Goal: Task Accomplishment & Management: Use online tool/utility

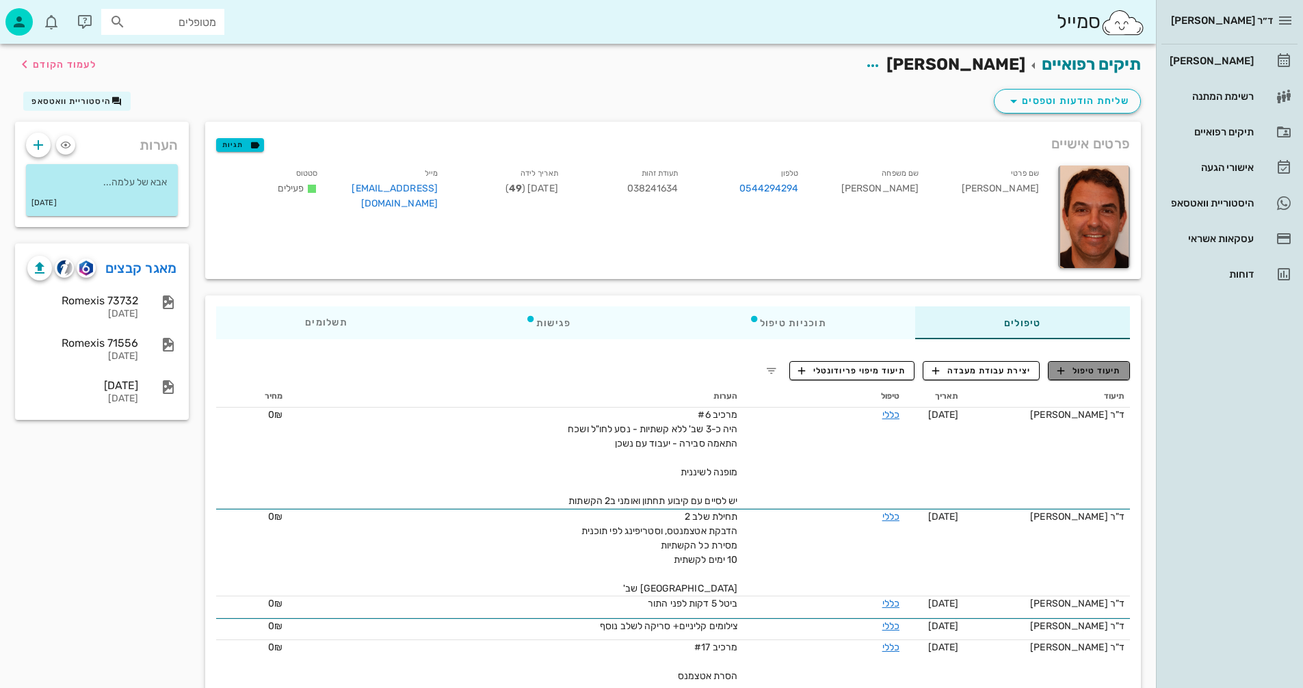
click at [1101, 373] on span "תיעוד טיפול" at bounding box center [1090, 371] width 64 height 12
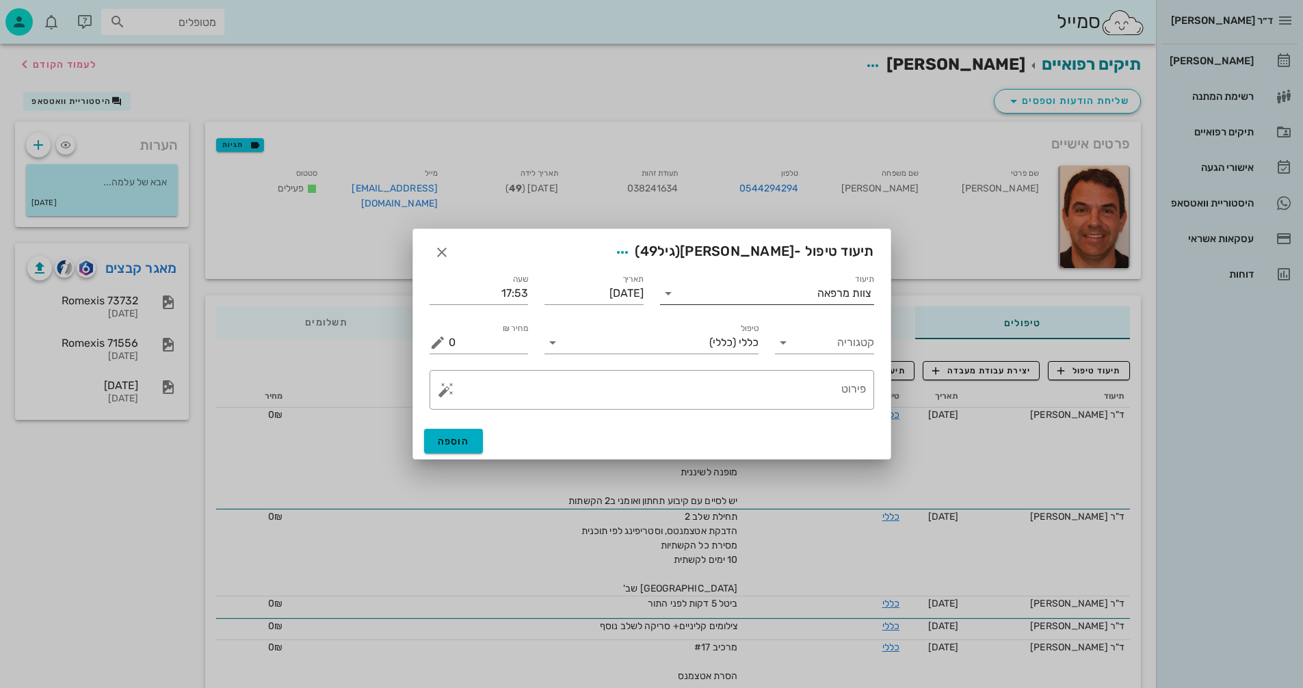
click at [822, 298] on div "צוות מרפאה" at bounding box center [844, 293] width 54 height 12
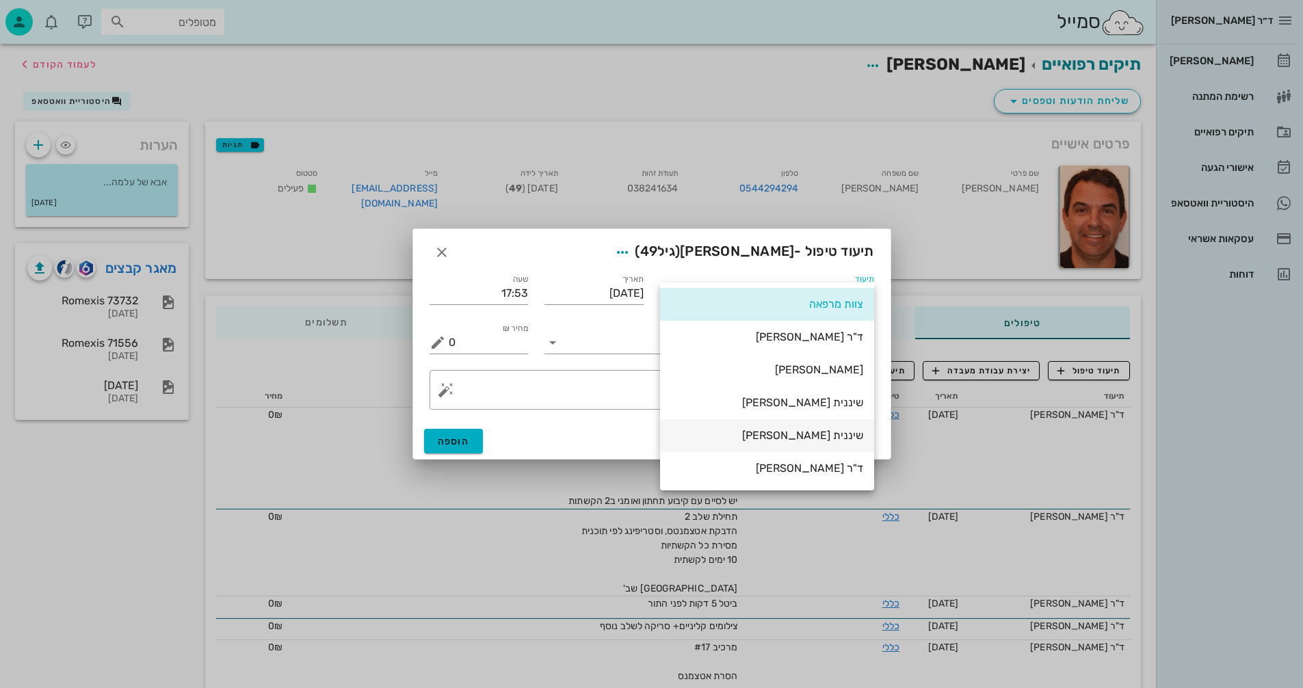
click at [848, 443] on div "שיננית [PERSON_NAME]" at bounding box center [767, 435] width 192 height 29
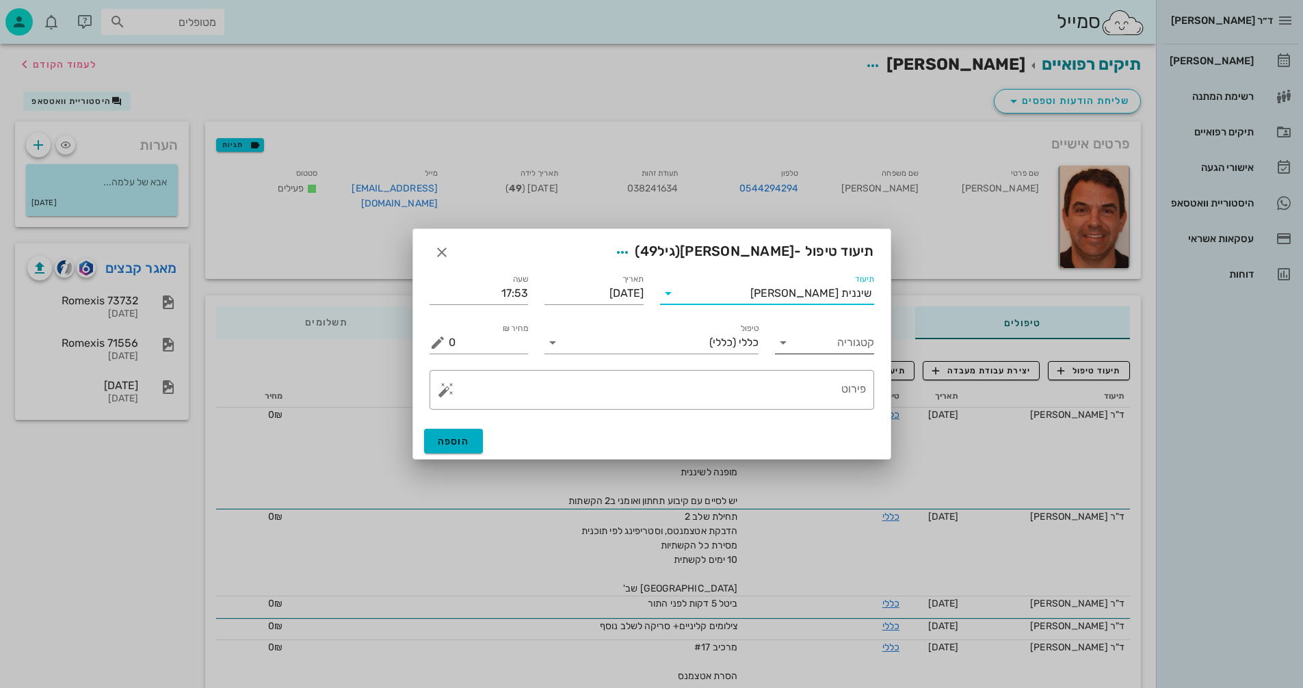
click at [822, 347] on input "קטגוריה" at bounding box center [835, 343] width 77 height 22
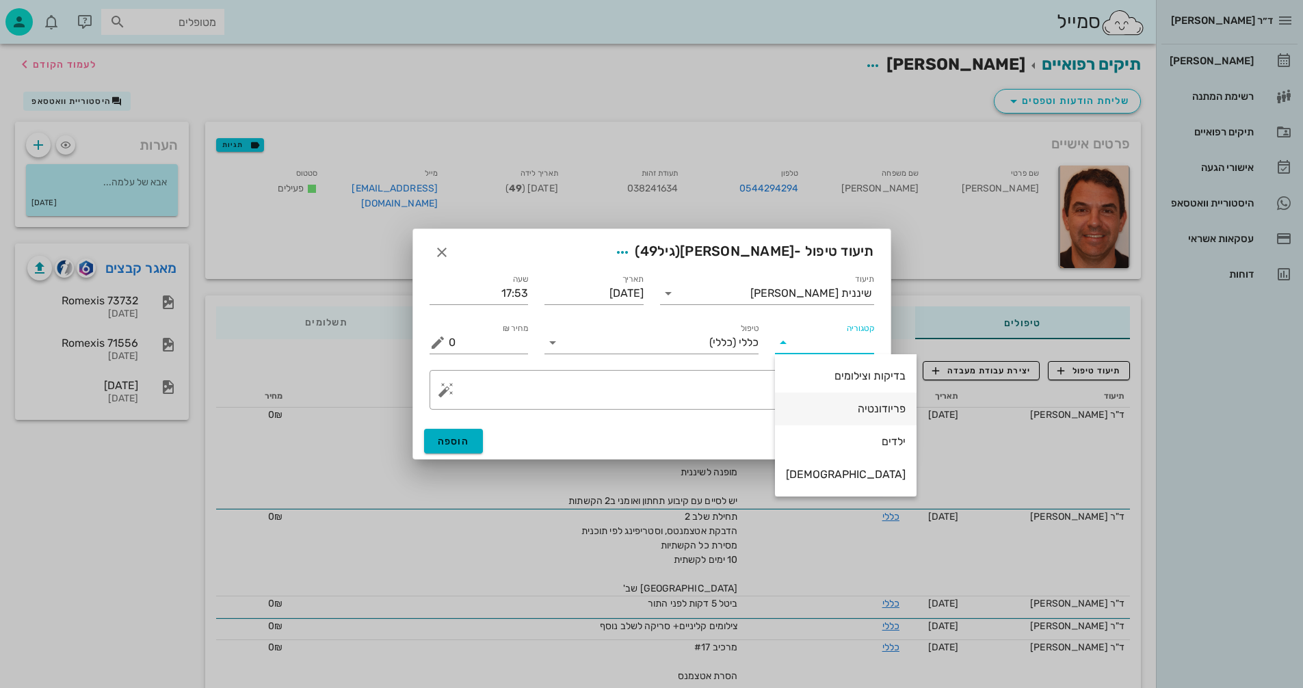
click at [832, 405] on div "פריודונטיה" at bounding box center [846, 408] width 120 height 13
type input "פריודונטיה"
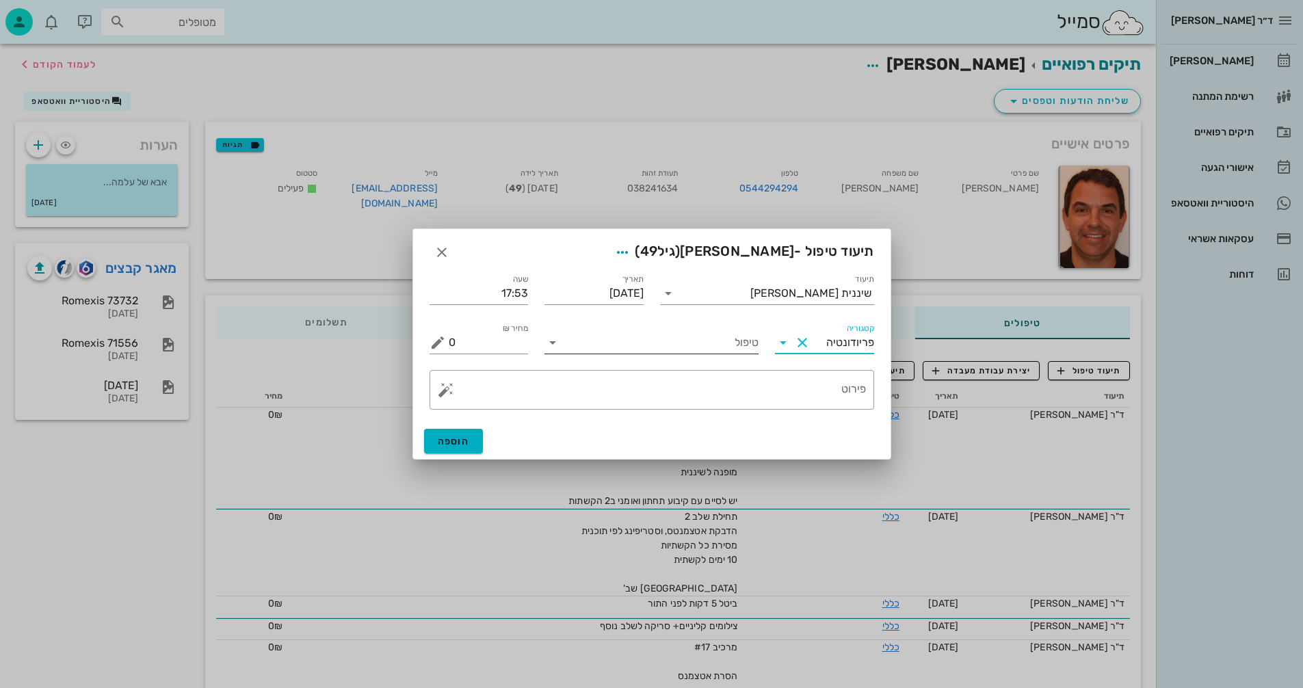
click at [612, 343] on input "טיפול" at bounding box center [661, 343] width 195 height 22
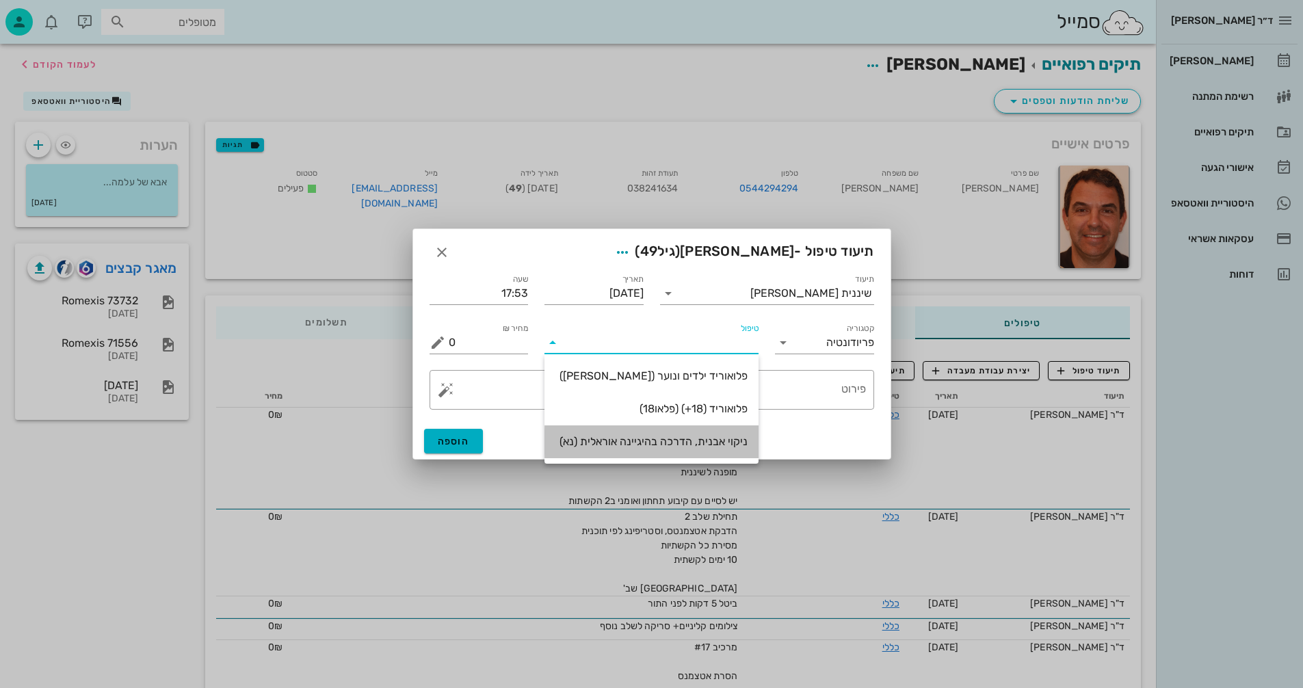
click at [724, 447] on div "ניקוי אבנית, הדרכה בהיגיינה אוראלית (נא)" at bounding box center [651, 441] width 192 height 13
type input "300"
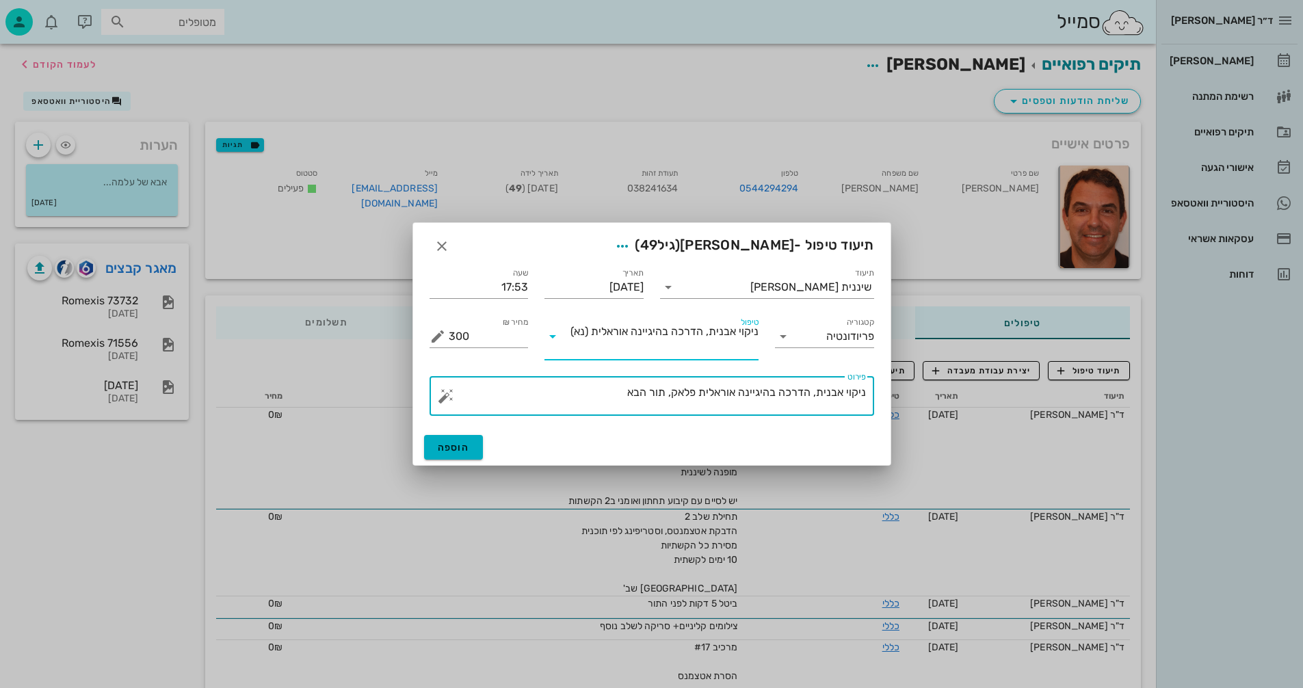
click at [700, 389] on textarea "ניקוי אבנית, הדרכה בהיגיינה אוראלית פלאק, תור הבא" at bounding box center [657, 399] width 417 height 33
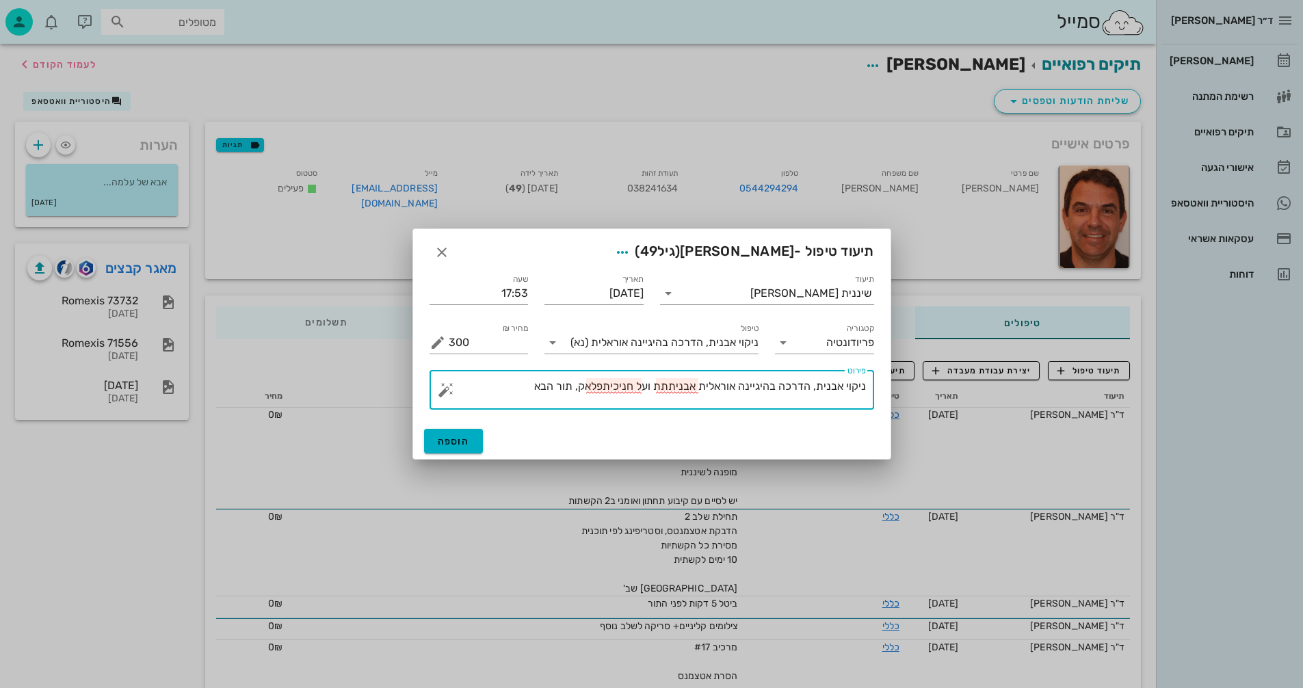
click at [671, 382] on textarea "ניקוי אבנית, הדרכה בהיגיינה אוראלית אבניתתת ועל חניכיתפלאק, תור הבא" at bounding box center [657, 393] width 417 height 33
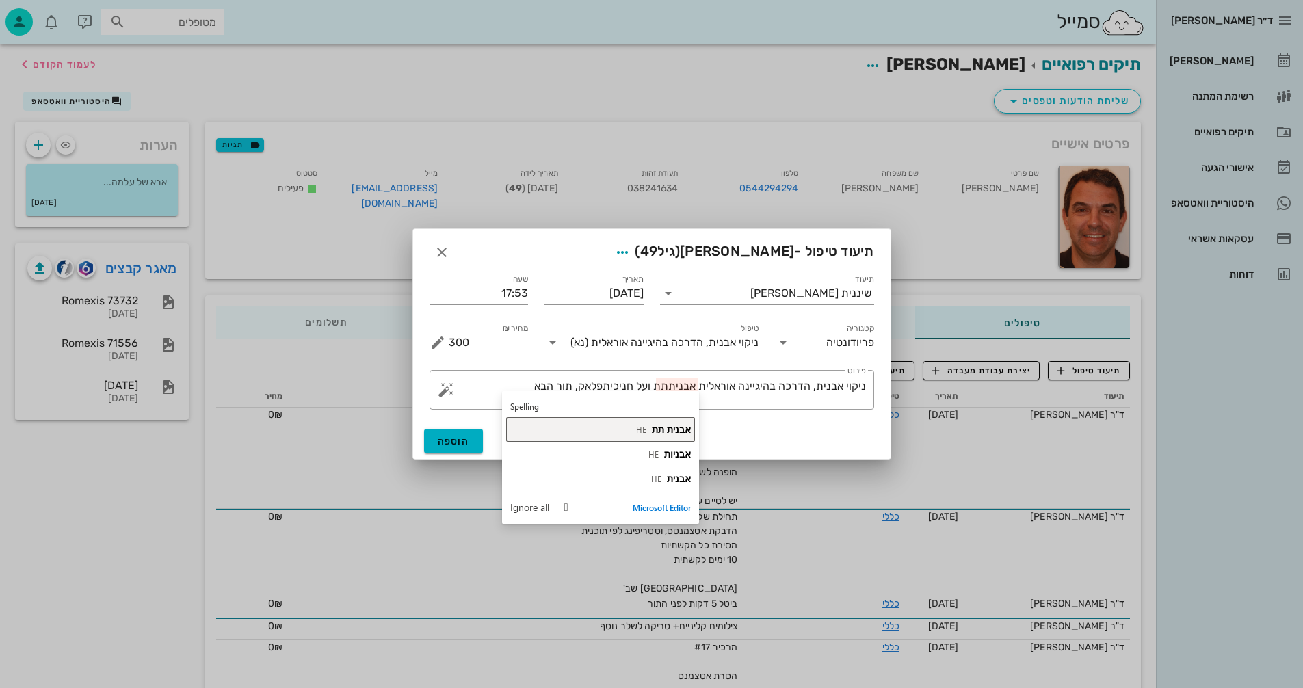
click at [681, 427] on span "אבנית תת" at bounding box center [671, 429] width 39 height 13
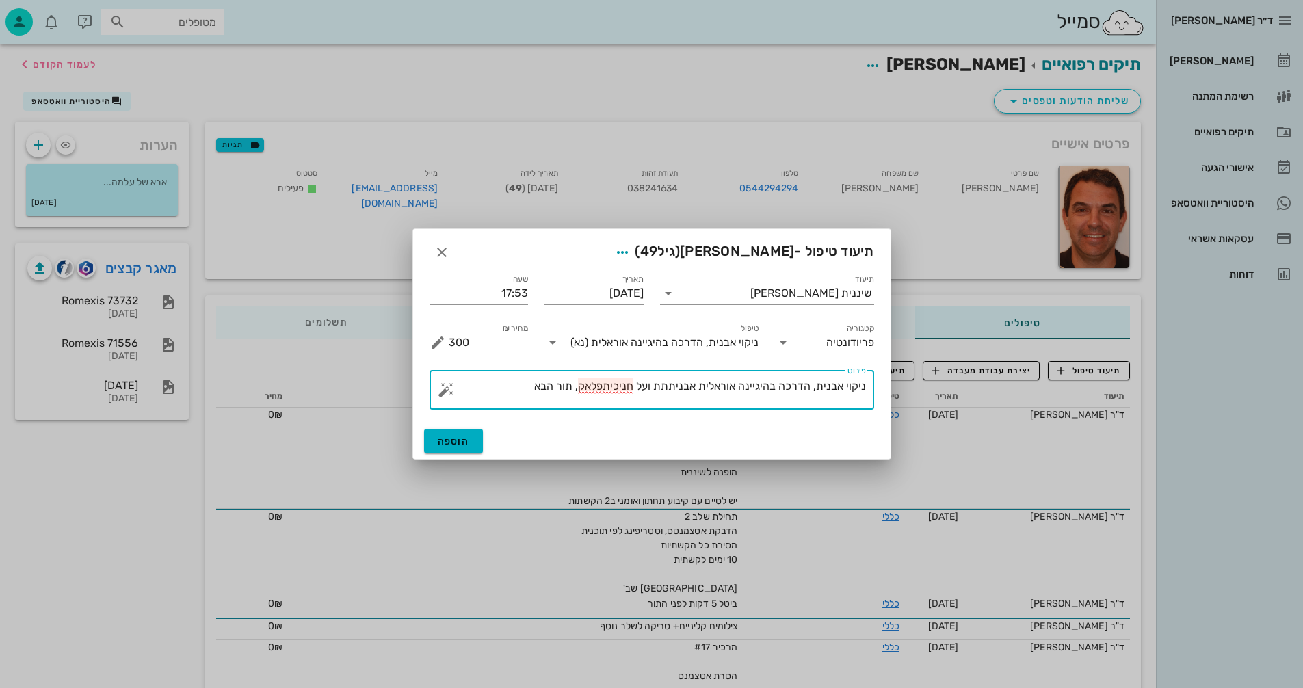
click at [606, 389] on textarea "ניקוי אבנית, הדרכה בהיגיינה אוראלית אבניתתת ועל חניכיתפלאק, תור הבא" at bounding box center [657, 393] width 417 height 33
click at [570, 389] on textarea "ניקוי אבנית, הדרכה בהיגיינה אוראלית אבנית תת ועל חניכית,פלאק, תור הבא" at bounding box center [657, 393] width 417 height 33
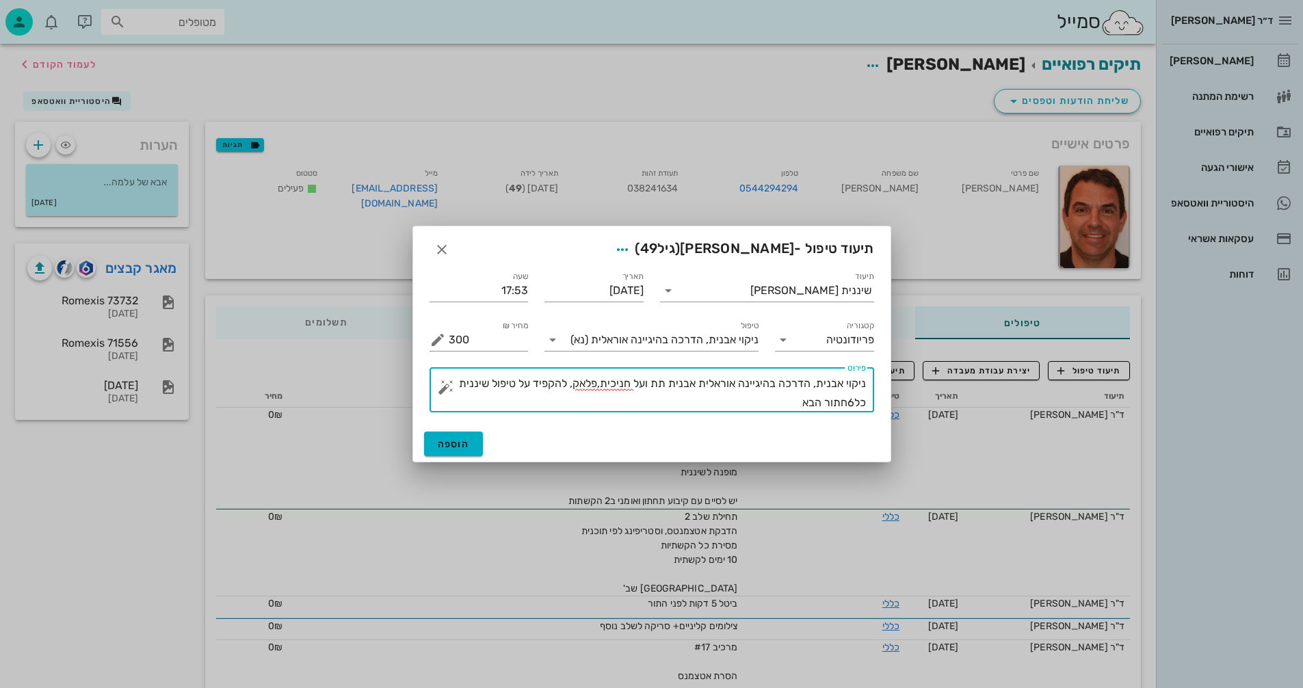
drag, startPoint x: 798, startPoint y: 404, endPoint x: 809, endPoint y: 423, distance: 21.7
click at [837, 409] on textarea "ניקוי אבנית, הדרכה בהיגיינה אוראלית אבנית תת ועל חניכית,פלאק, להקפיד על טיפול ש…" at bounding box center [657, 393] width 417 height 38
type textarea "ניקוי אבנית, הדרכה בהיגיינה אוראלית אבנית תת ועל חניכית,פלאק, להקפיד על טיפול ש…"
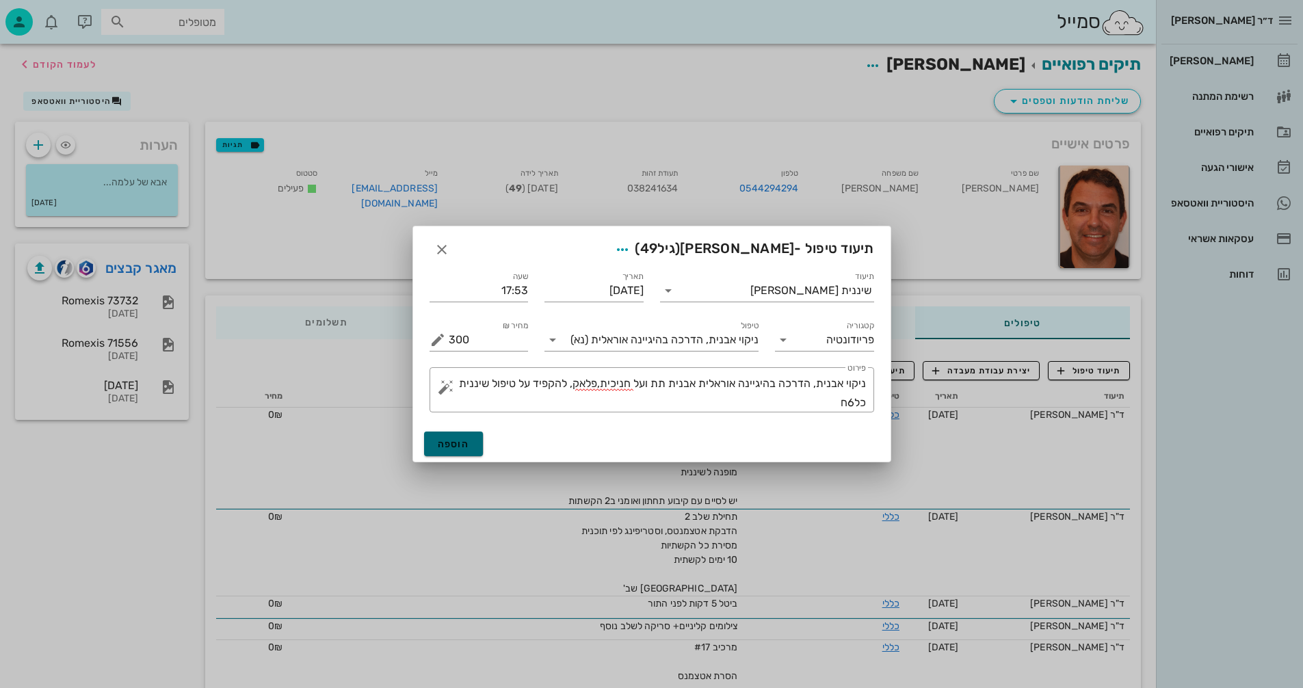
click at [473, 448] on button "הוספה" at bounding box center [454, 444] width 60 height 25
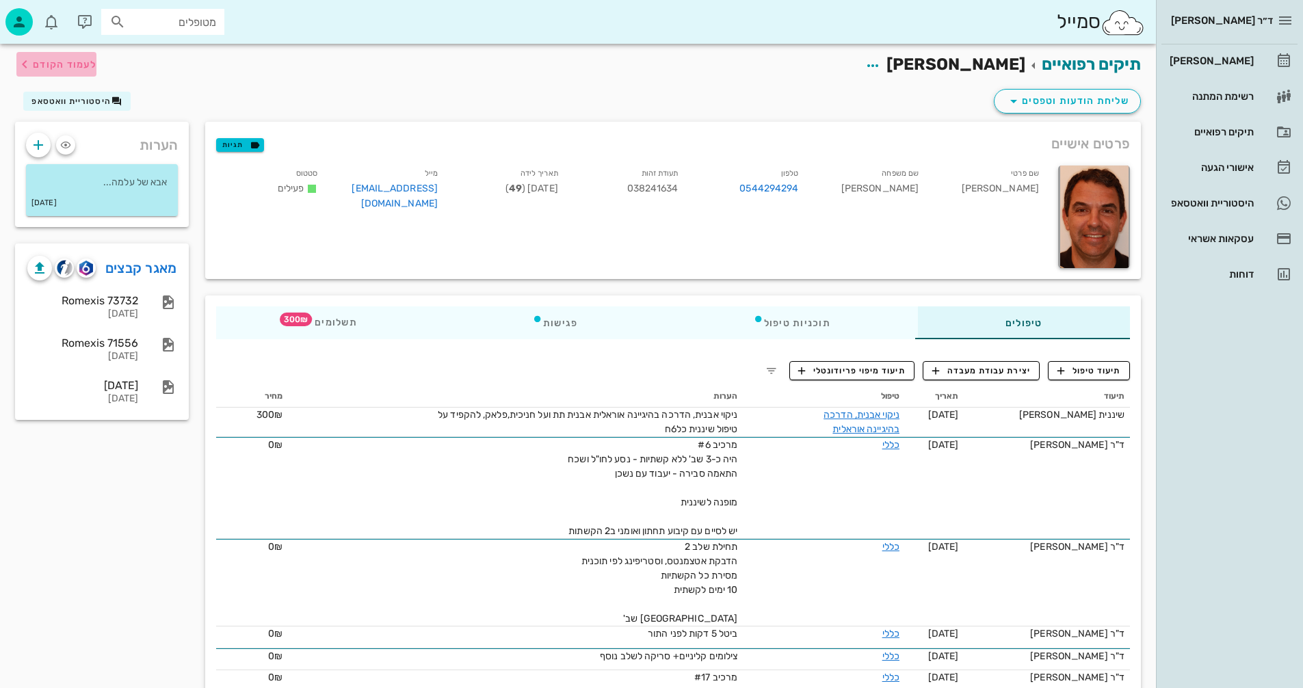
click at [73, 65] on span "לעמוד הקודם" at bounding box center [65, 65] width 64 height 12
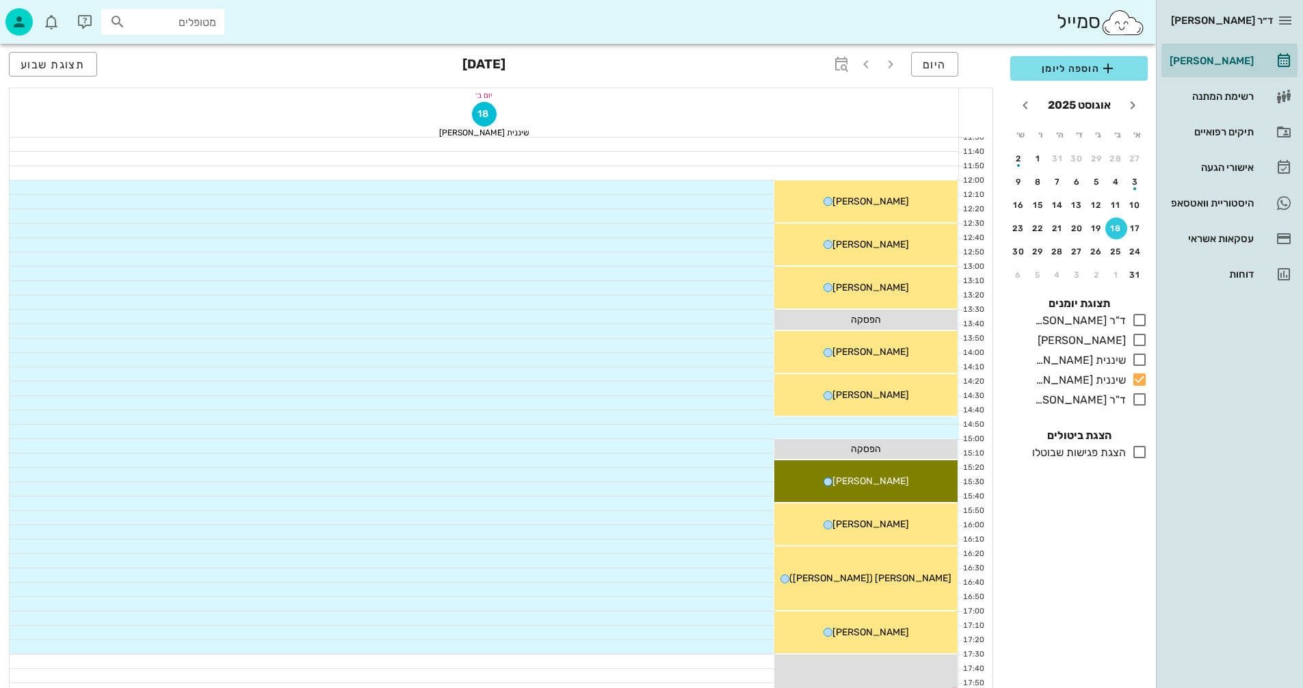
scroll to position [451, 0]
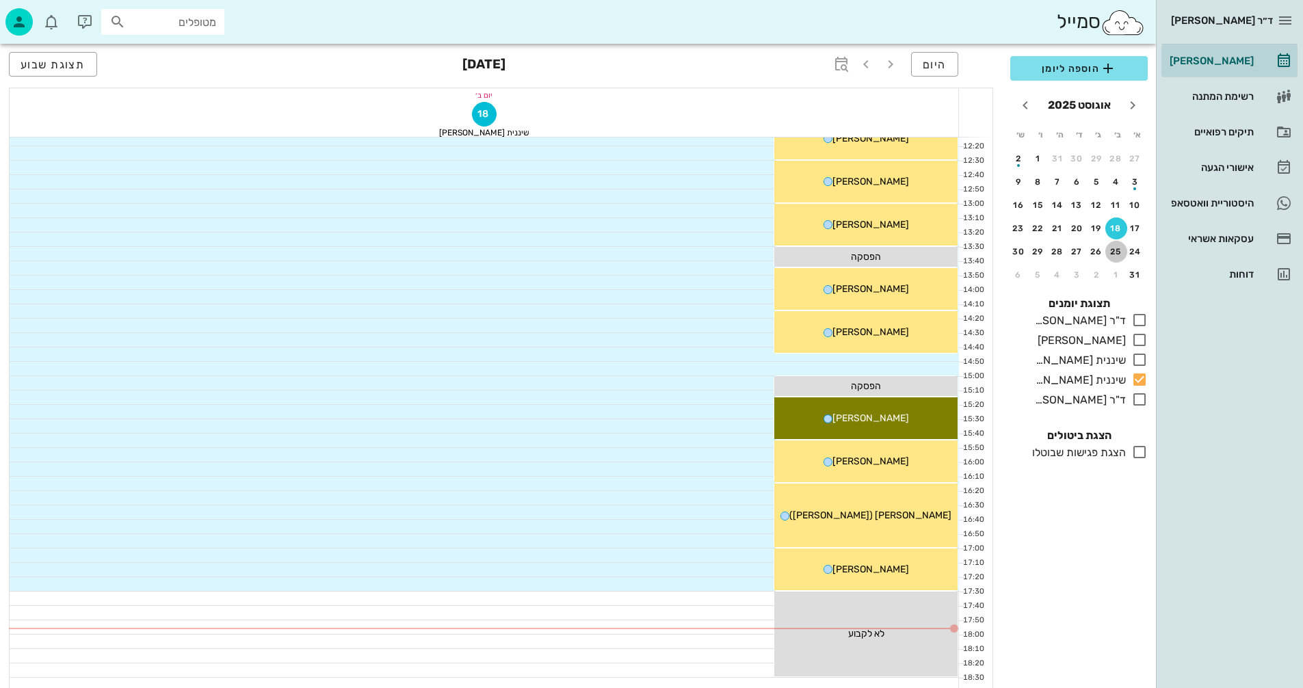
click at [1112, 248] on div "25" at bounding box center [1116, 252] width 22 height 10
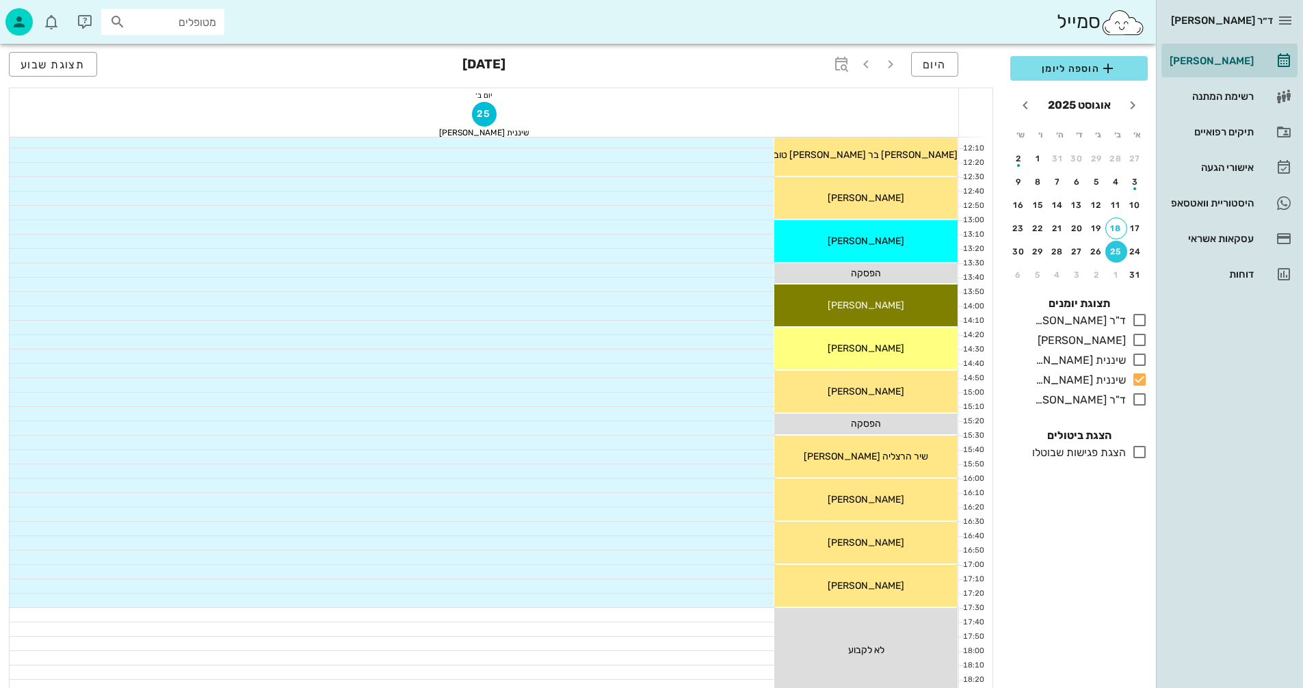
scroll to position [315, 0]
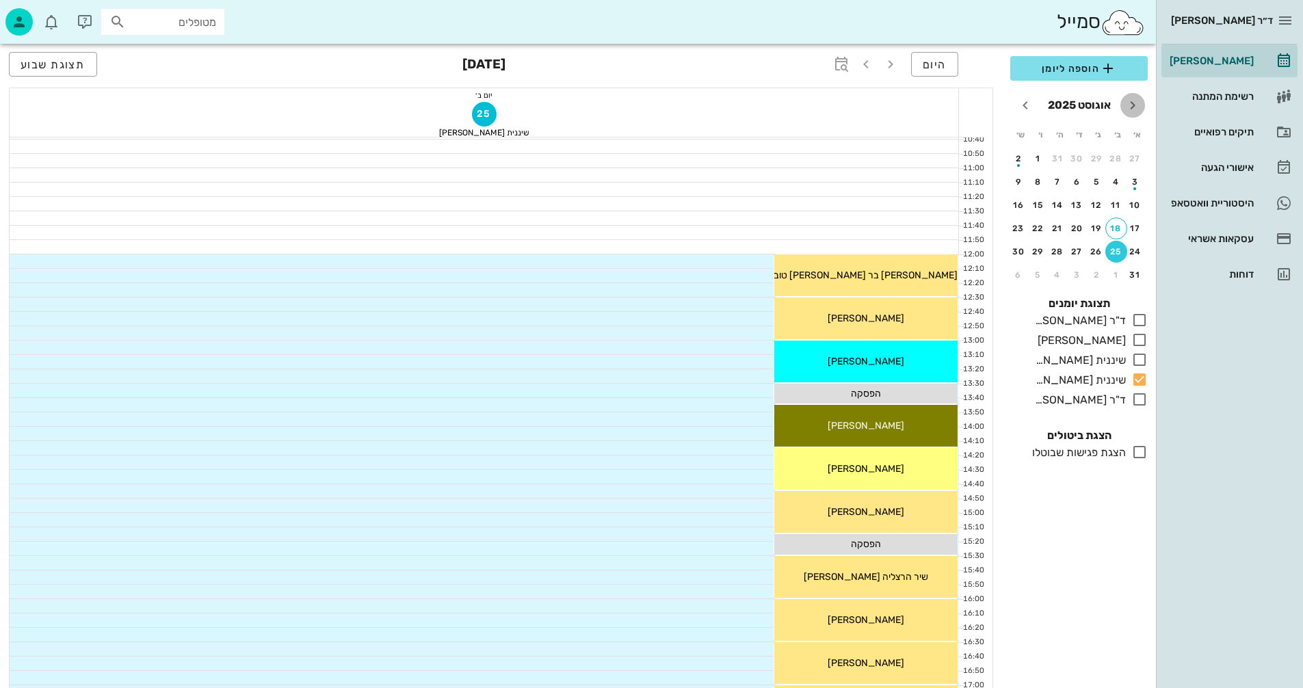
click at [1140, 103] on icon "חודש שעבר" at bounding box center [1133, 105] width 16 height 16
click at [1016, 100] on span "חודש הבא" at bounding box center [1025, 105] width 25 height 16
click at [1091, 163] on div "2" at bounding box center [1097, 159] width 22 height 10
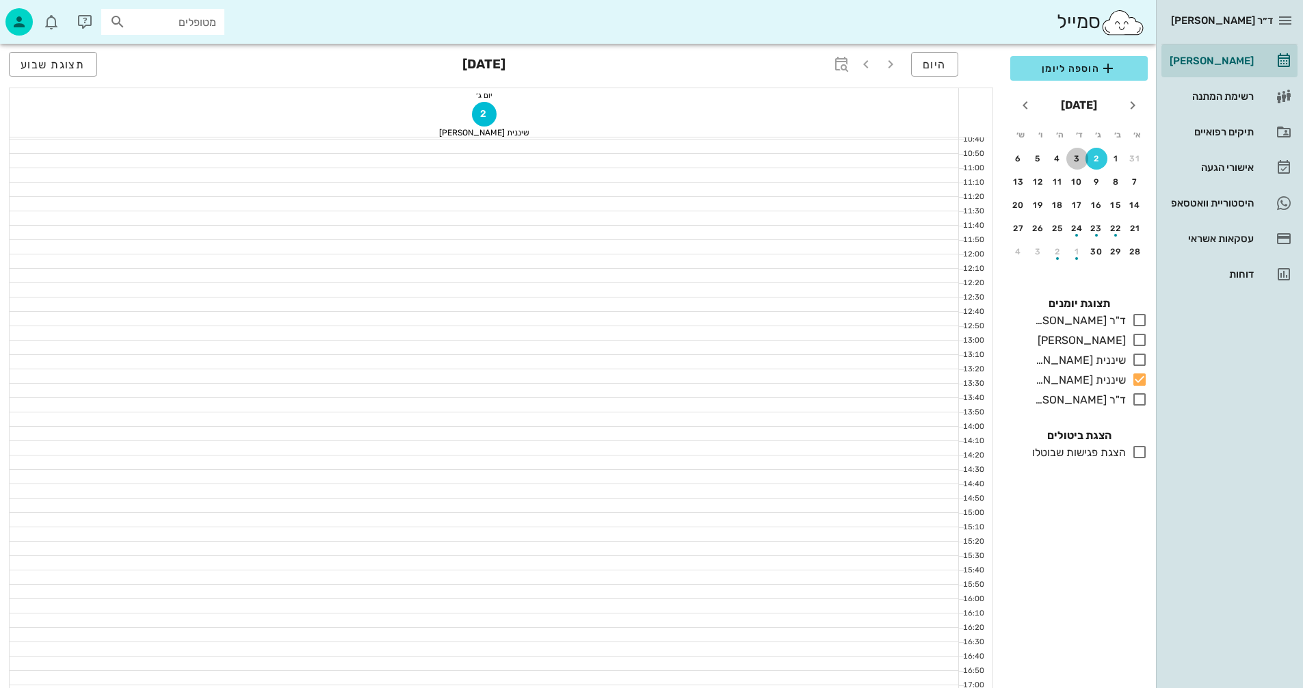
click at [1076, 163] on div "3" at bounding box center [1077, 159] width 22 height 10
click at [1112, 160] on div "1" at bounding box center [1116, 159] width 22 height 10
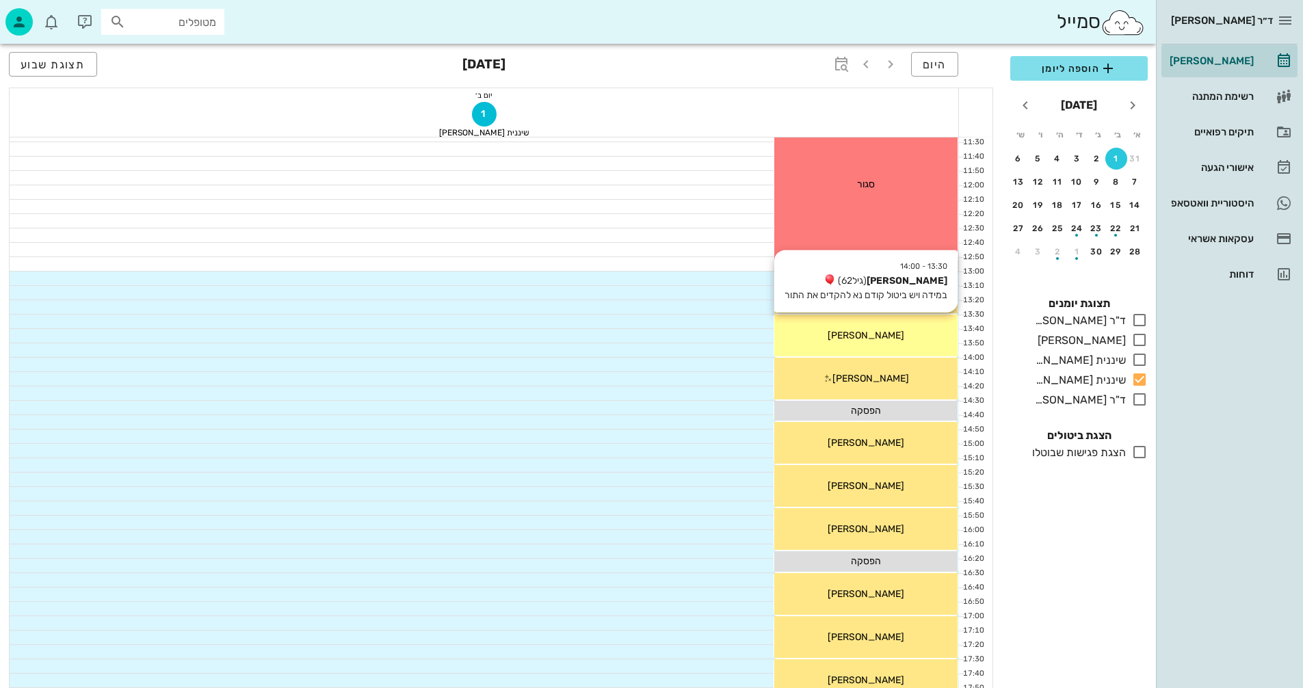
scroll to position [383, 0]
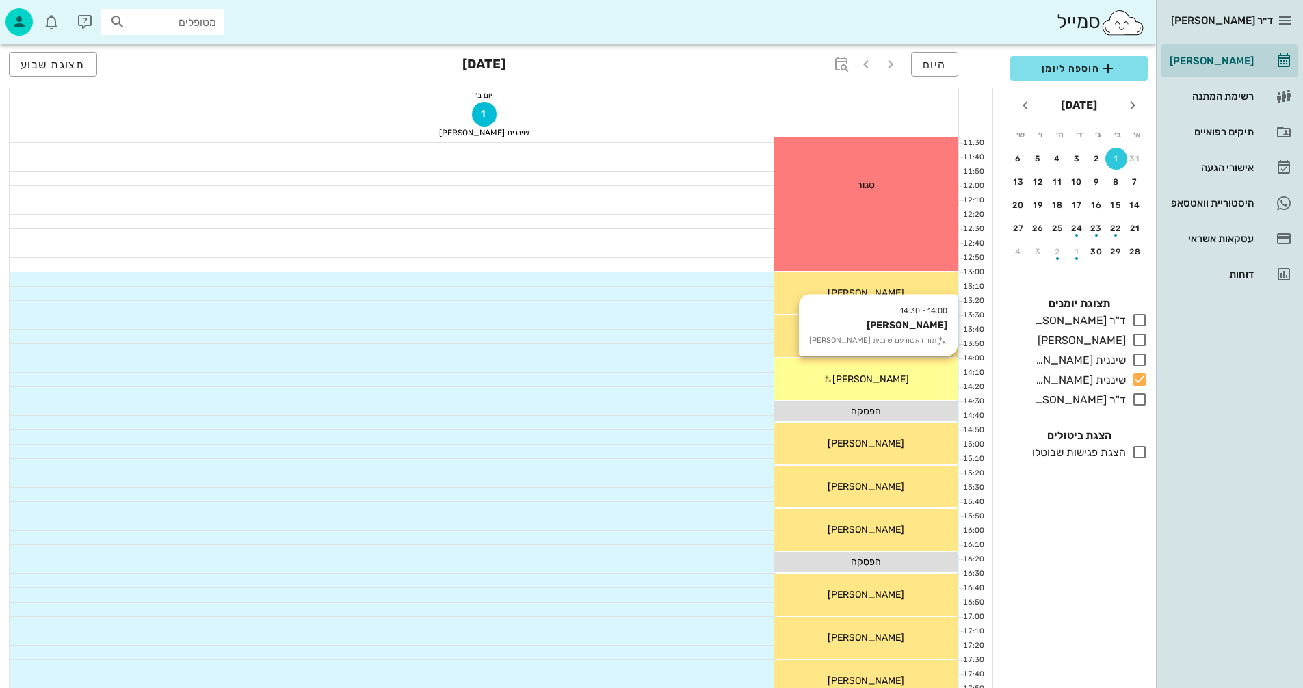
click at [818, 369] on div "14:00 - 14:30 [PERSON_NAME] תור ראשון עם שיננית [PERSON_NAME]" at bounding box center [865, 379] width 183 height 42
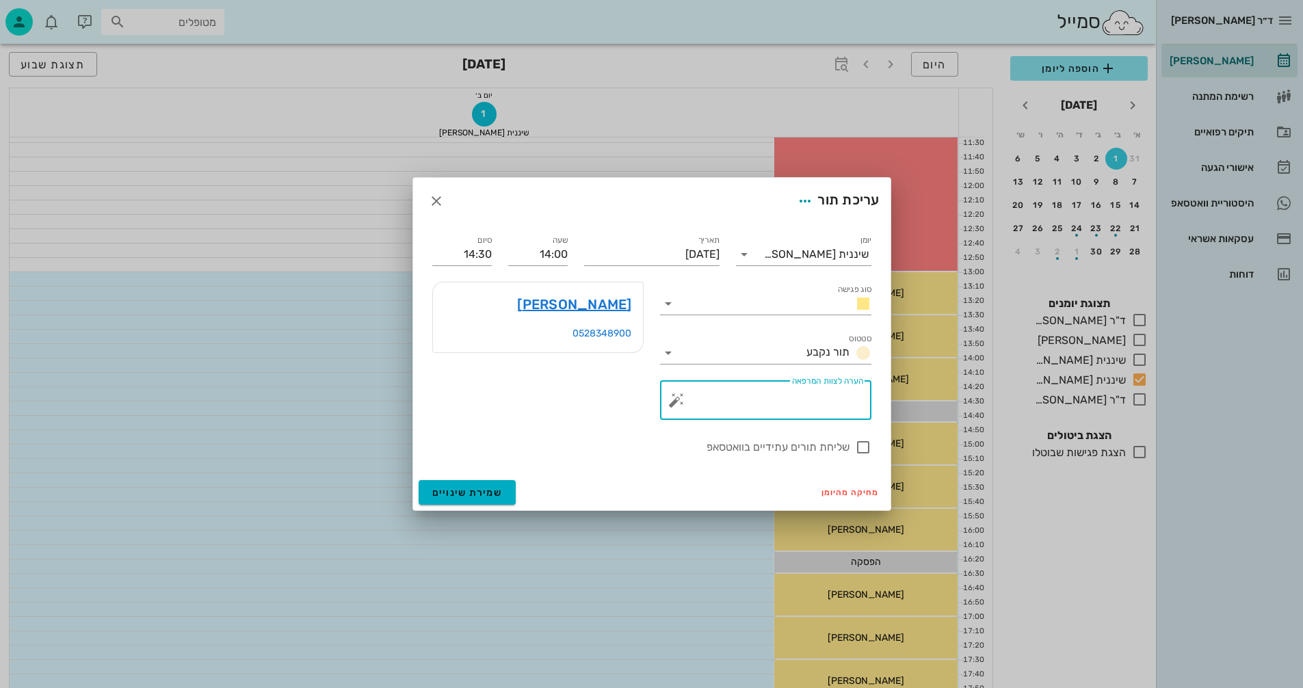
click at [696, 400] on textarea "הערה לצוות המרפאה" at bounding box center [771, 403] width 184 height 33
click at [618, 298] on link "[PERSON_NAME]" at bounding box center [574, 304] width 114 height 22
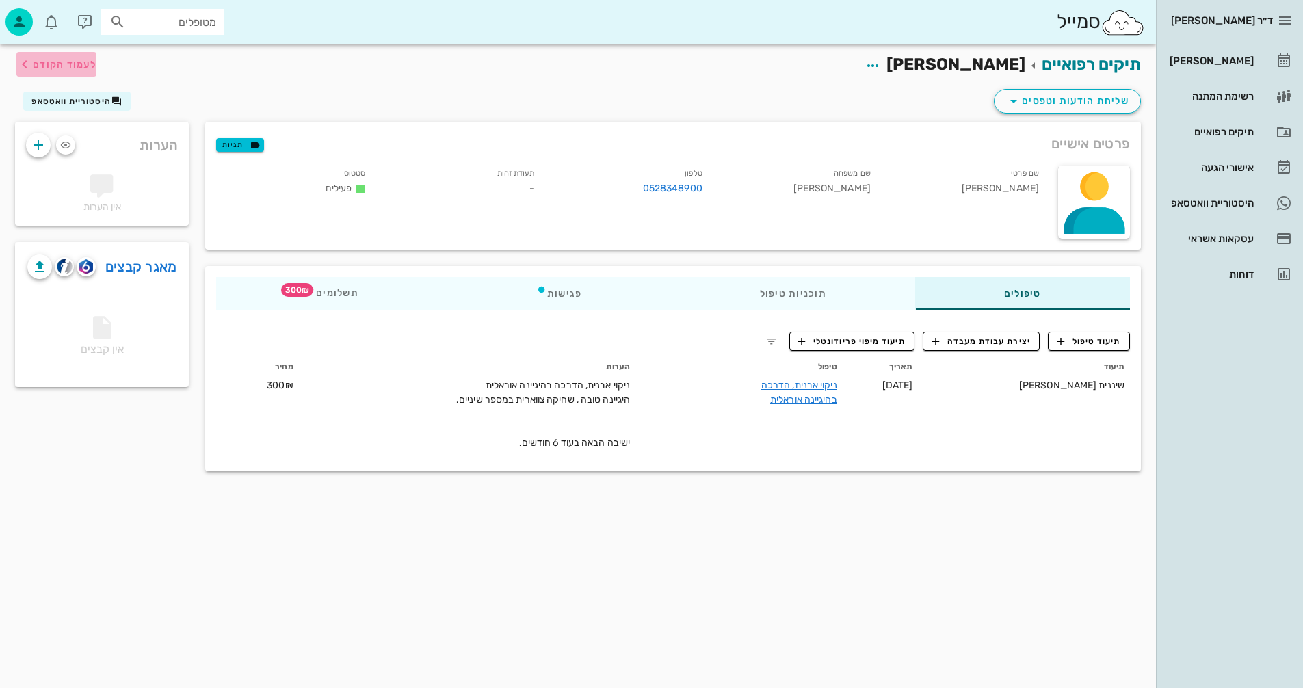
click at [75, 68] on span "לעמוד הקודם" at bounding box center [65, 65] width 64 height 12
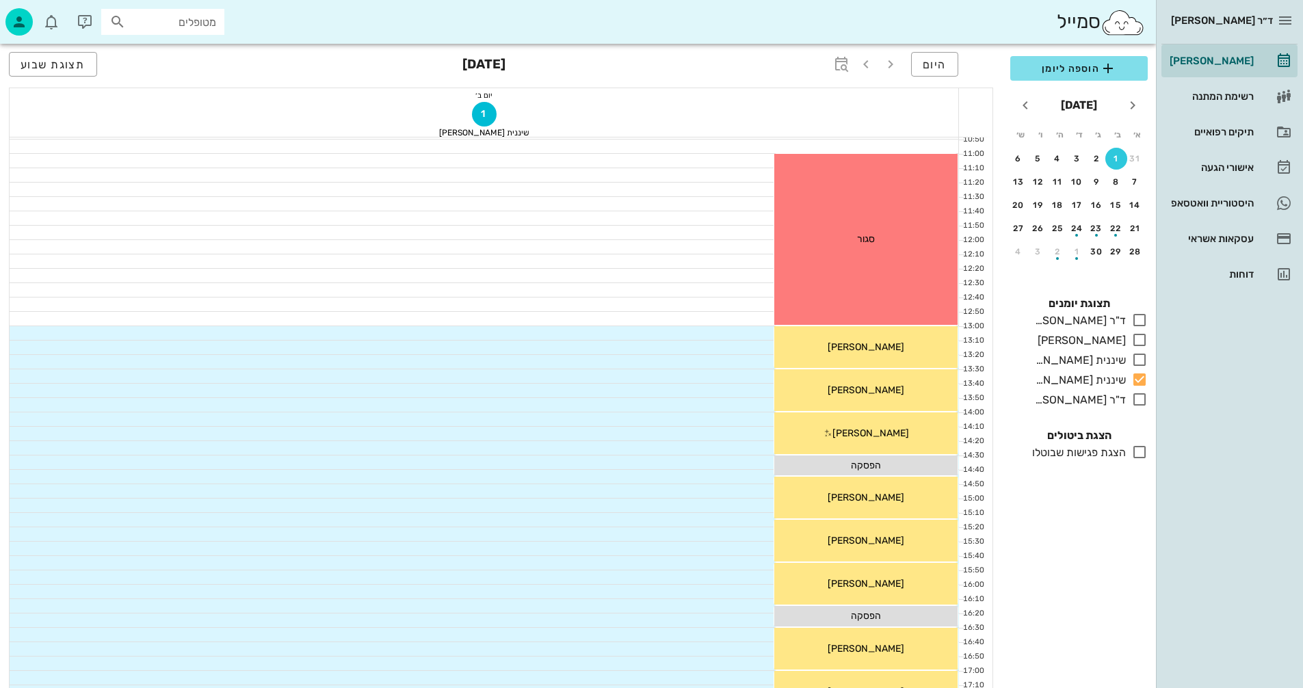
scroll to position [315, 0]
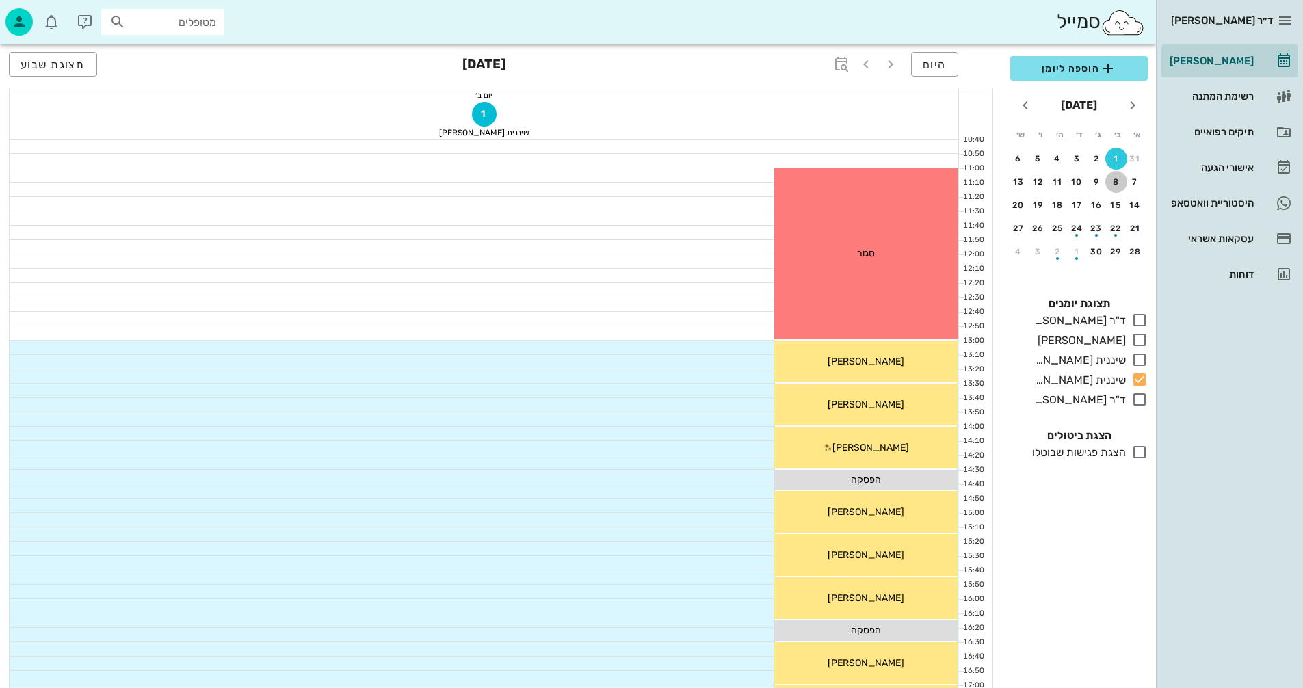
click at [1112, 185] on div "8" at bounding box center [1116, 182] width 22 height 10
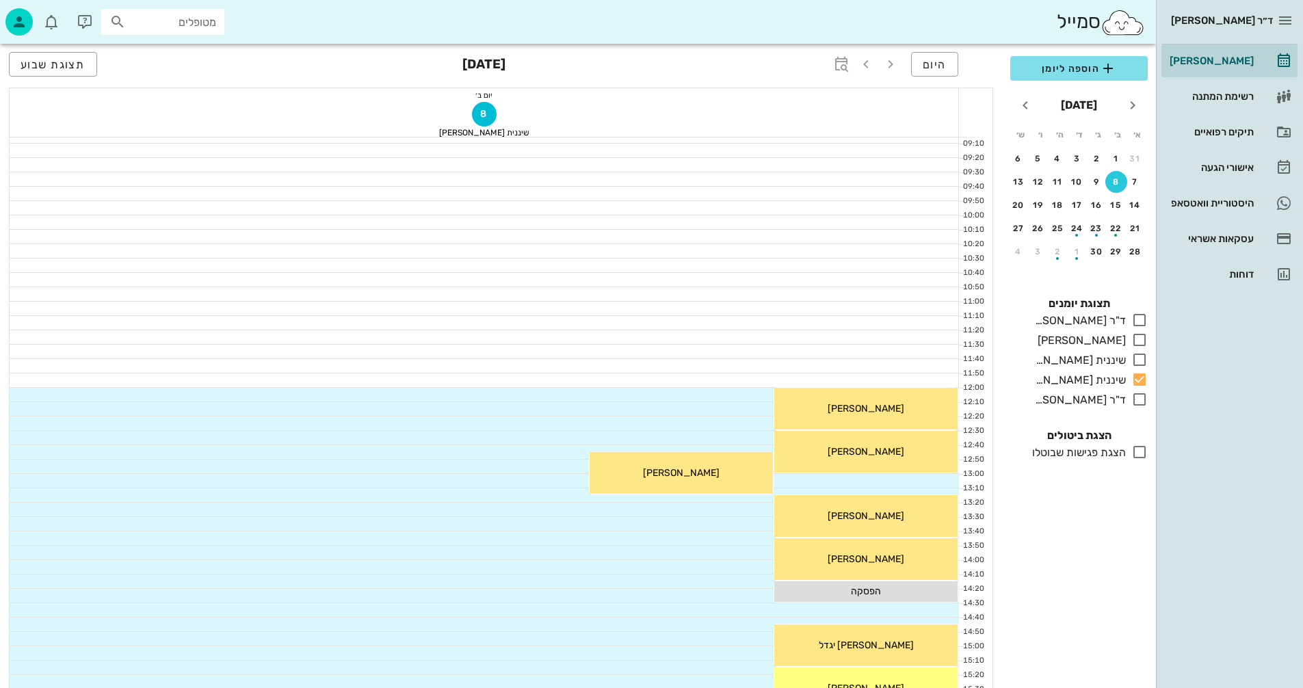
scroll to position [178, 0]
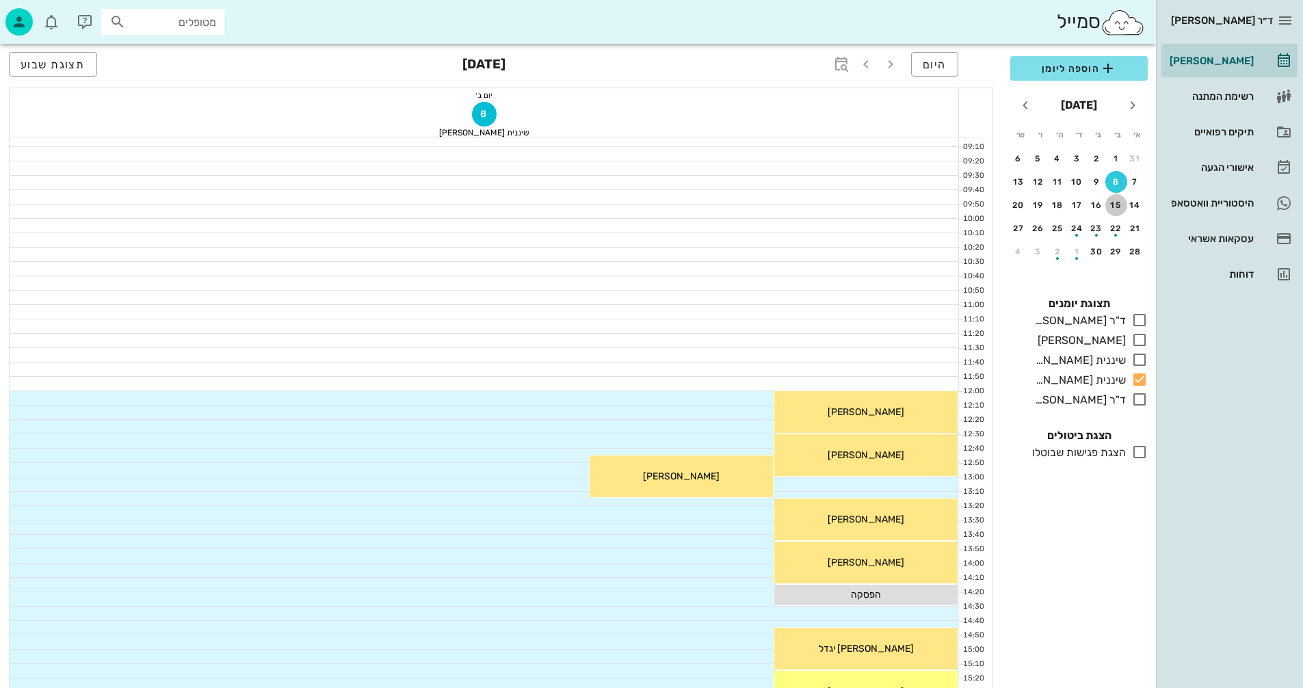
drag, startPoint x: 1112, startPoint y: 201, endPoint x: 1125, endPoint y: 198, distance: 13.3
click at [1114, 199] on button "15" at bounding box center [1116, 205] width 22 height 22
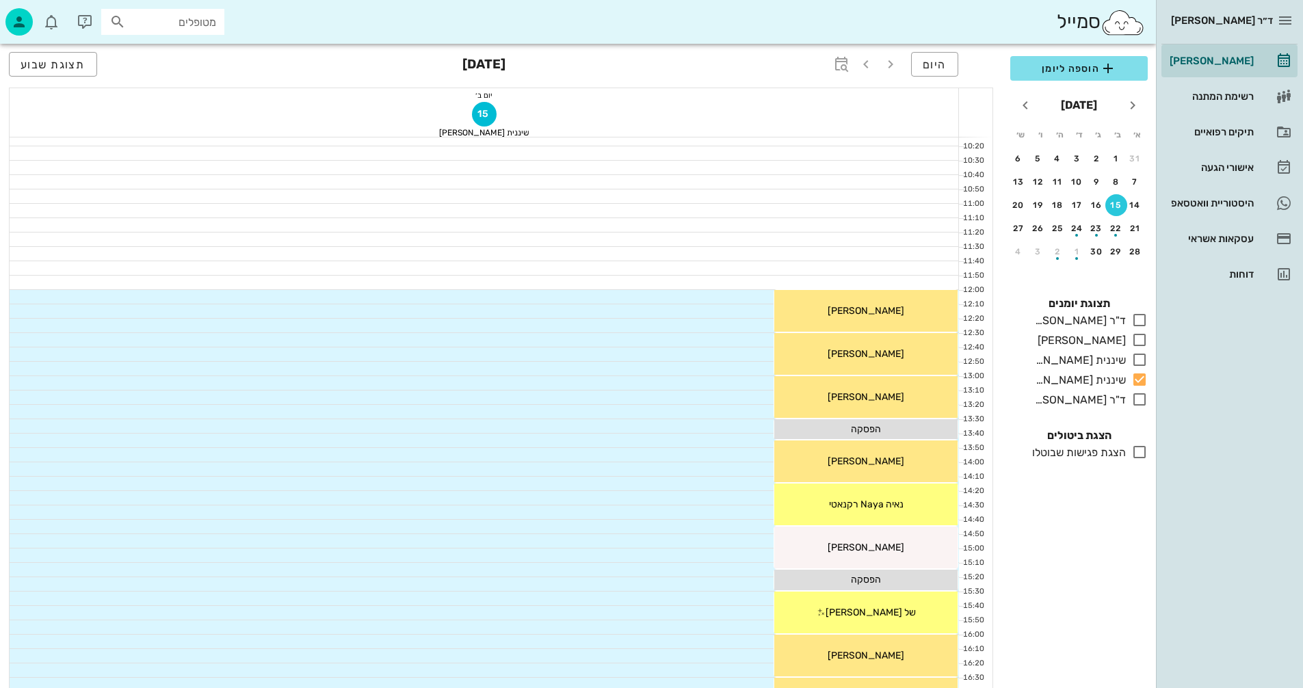
scroll to position [383, 0]
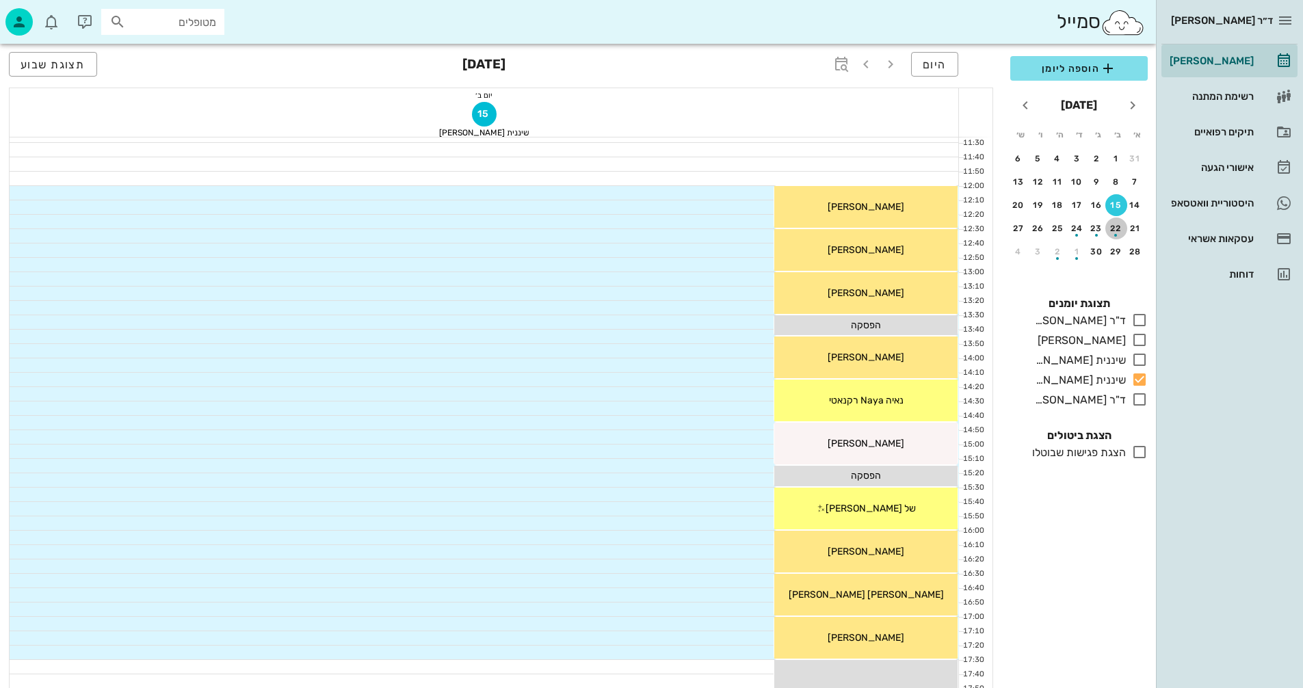
click at [1113, 229] on div "button" at bounding box center [1116, 232] width 22 height 8
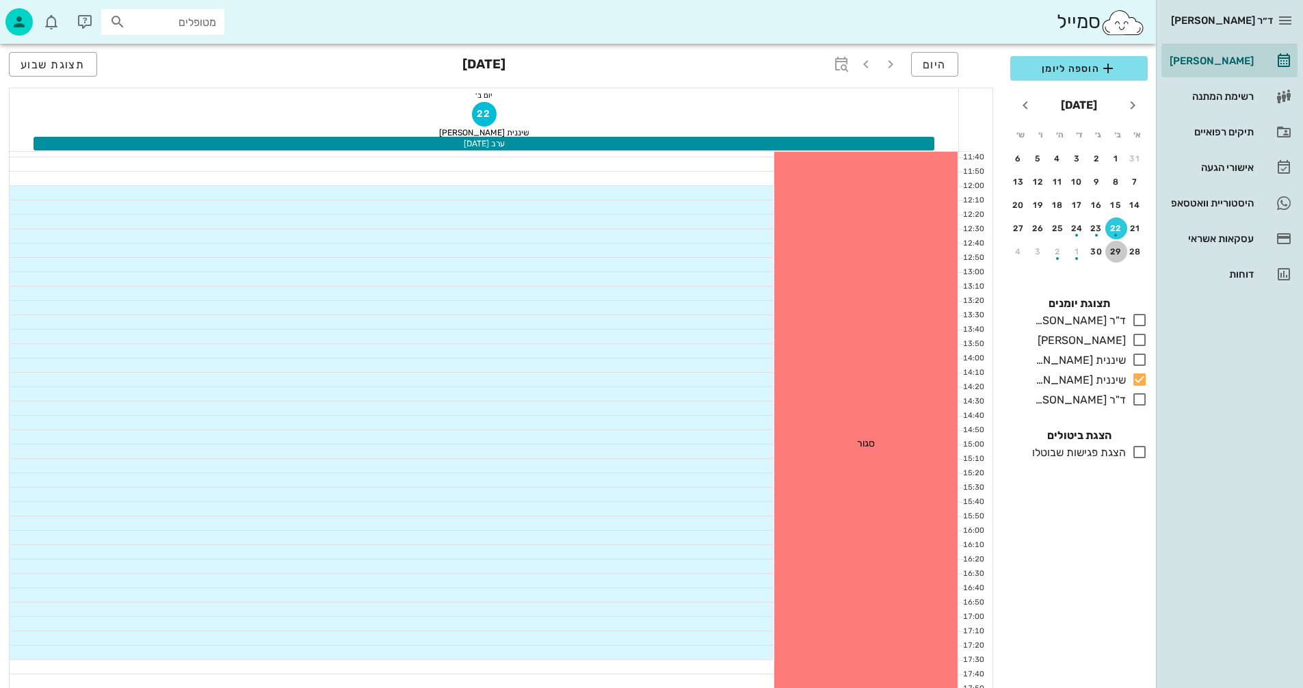
click at [1116, 248] on div "29" at bounding box center [1116, 252] width 22 height 10
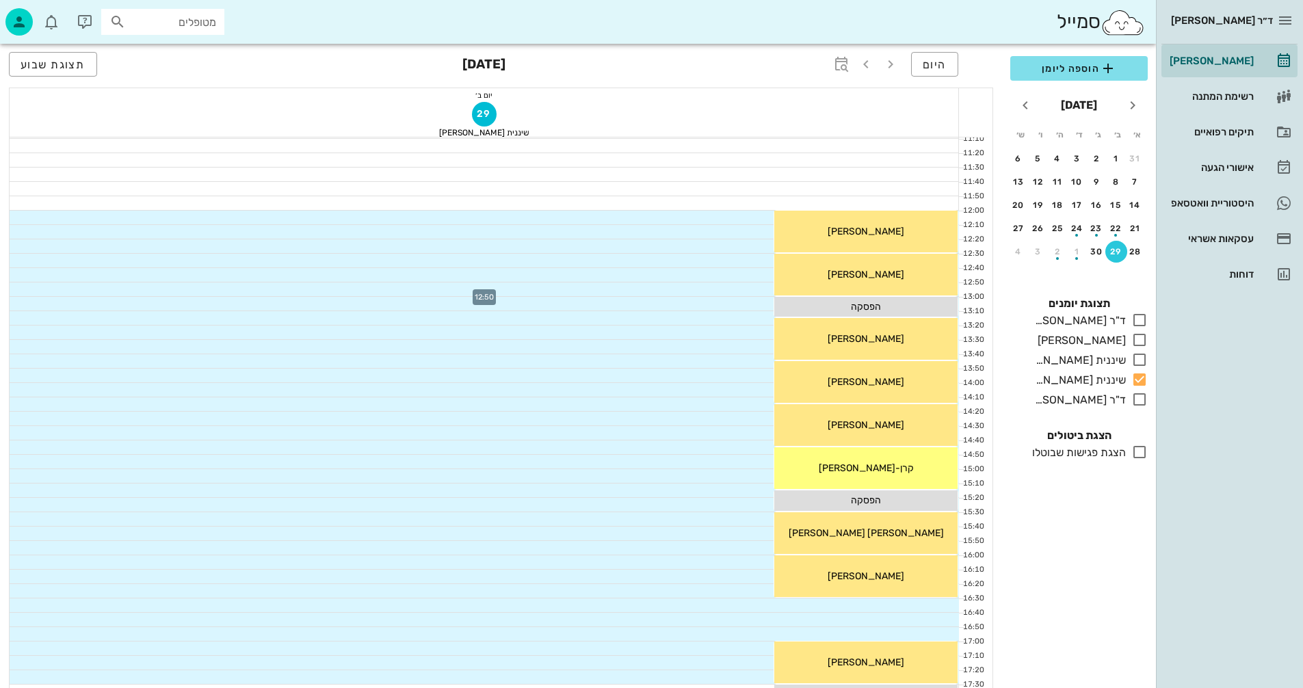
scroll to position [383, 0]
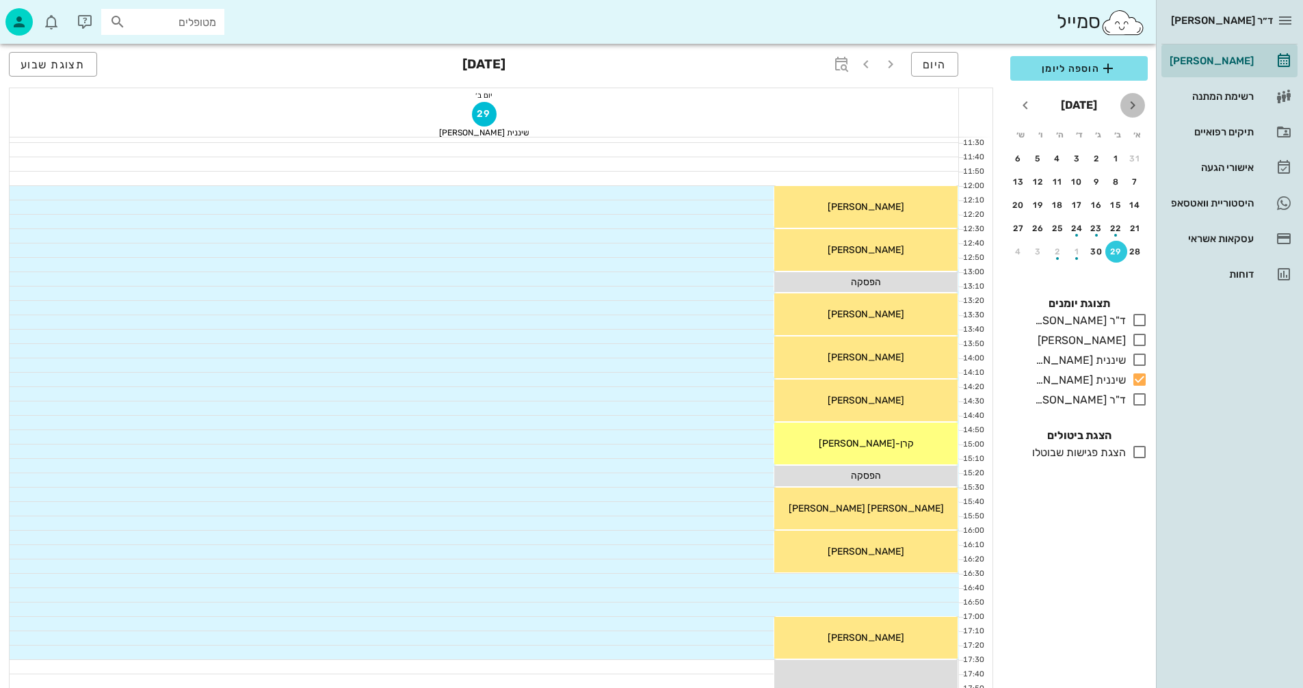
click at [1133, 107] on icon "חודש שעבר" at bounding box center [1133, 105] width 16 height 16
click at [1113, 233] on div "18" at bounding box center [1116, 229] width 21 height 10
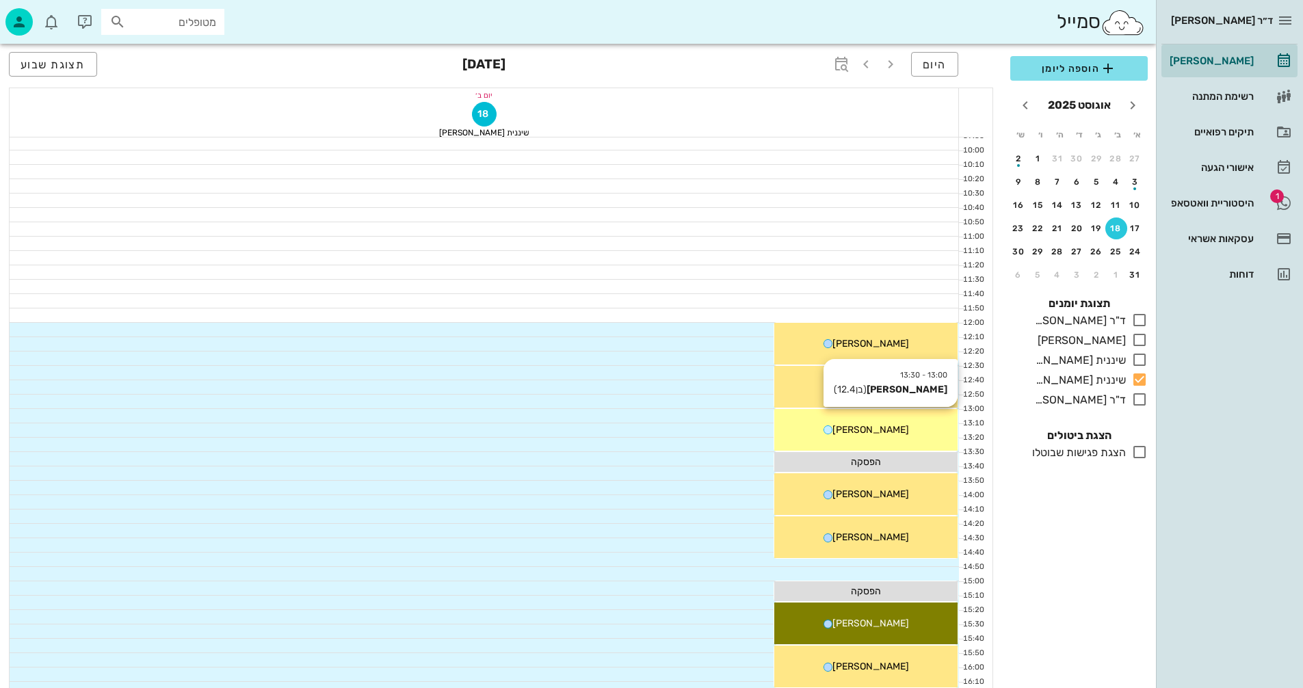
scroll to position [451, 0]
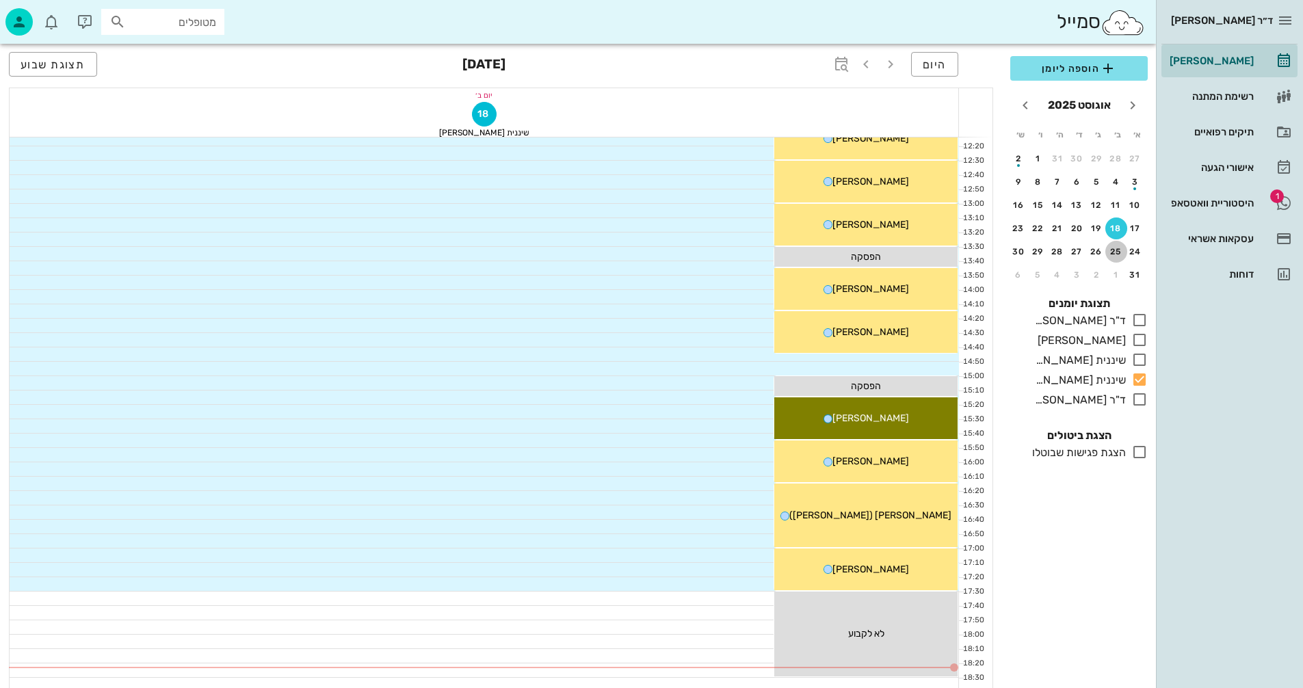
click at [1118, 258] on button "25" at bounding box center [1116, 252] width 22 height 22
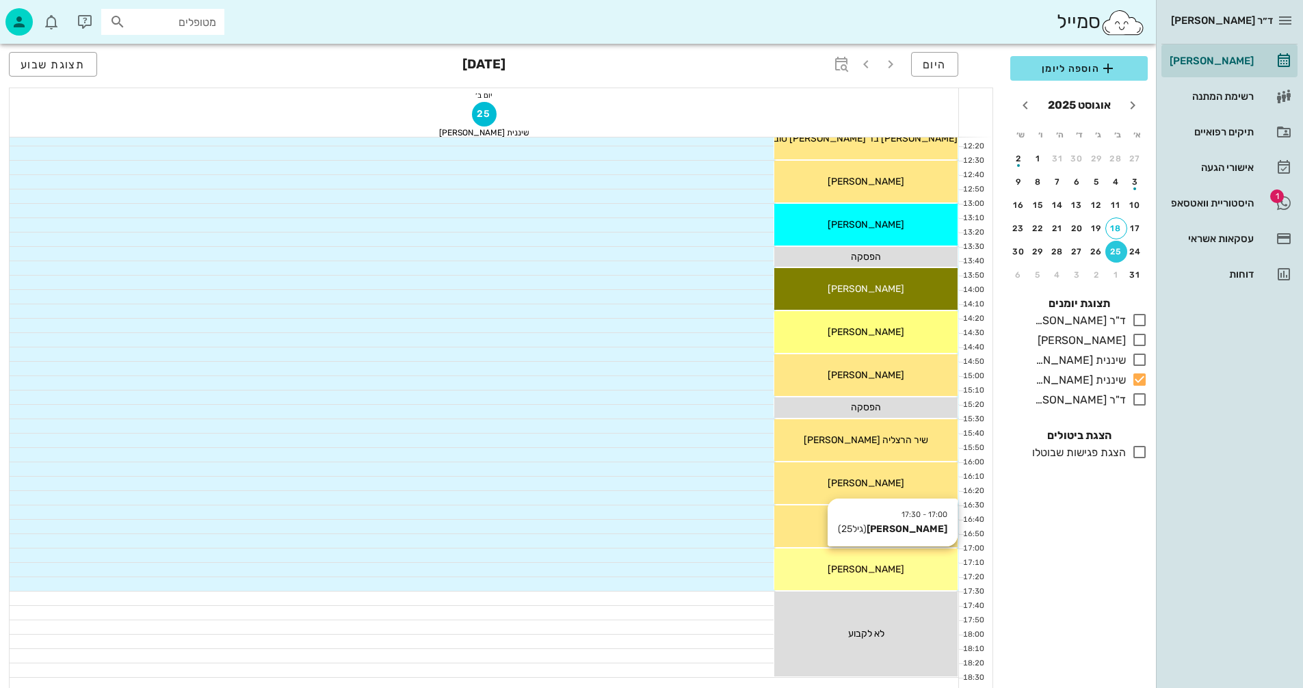
scroll to position [383, 0]
